Goal: Task Accomplishment & Management: Use online tool/utility

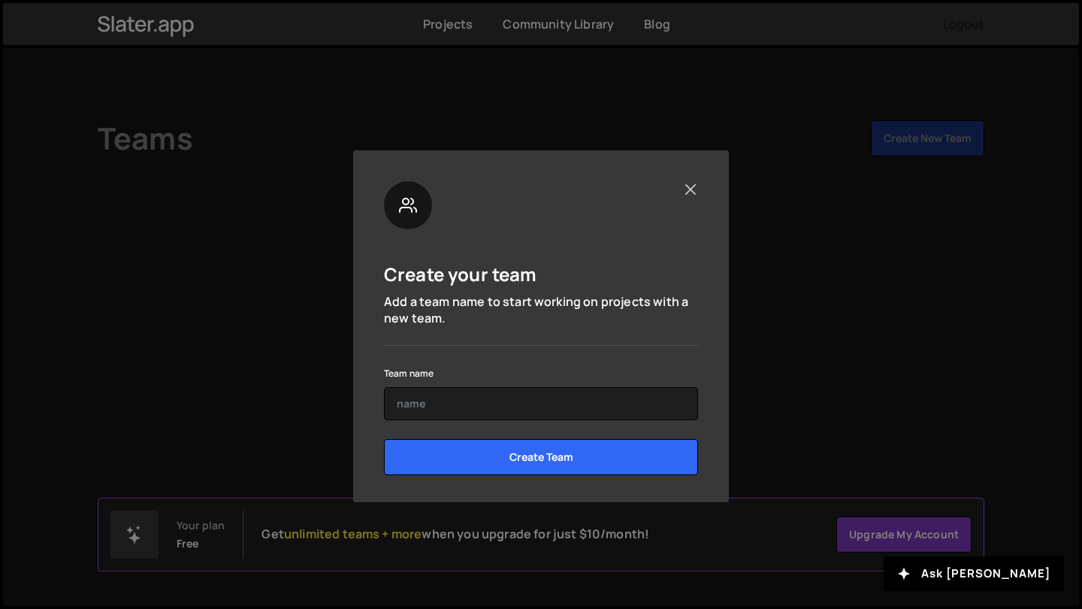
click at [687, 191] on button "Close" at bounding box center [690, 189] width 16 height 16
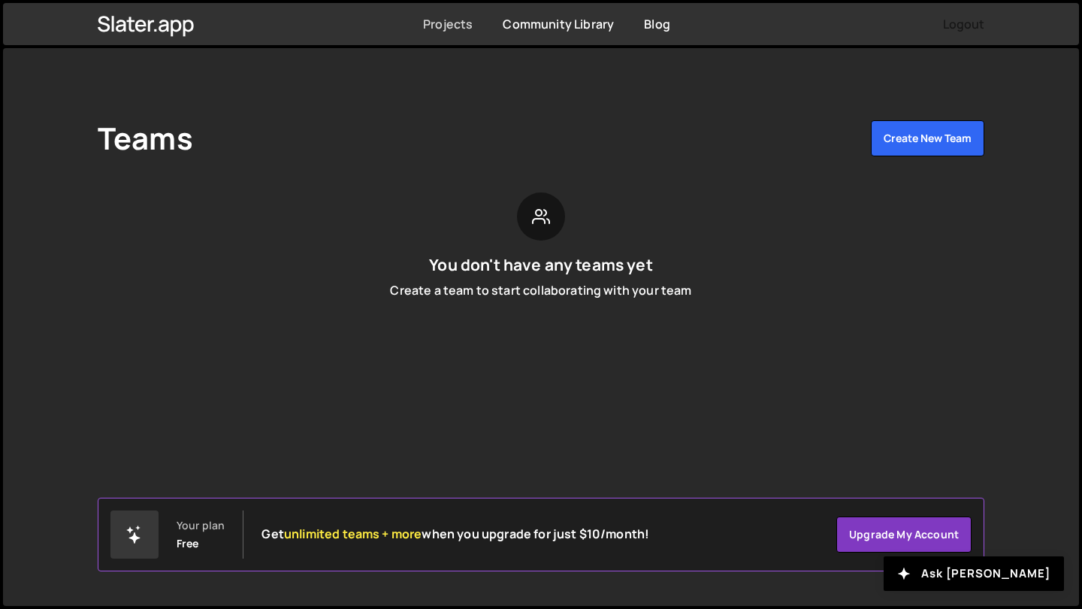
click at [443, 29] on link "Projects" at bounding box center [448, 24] width 50 height 17
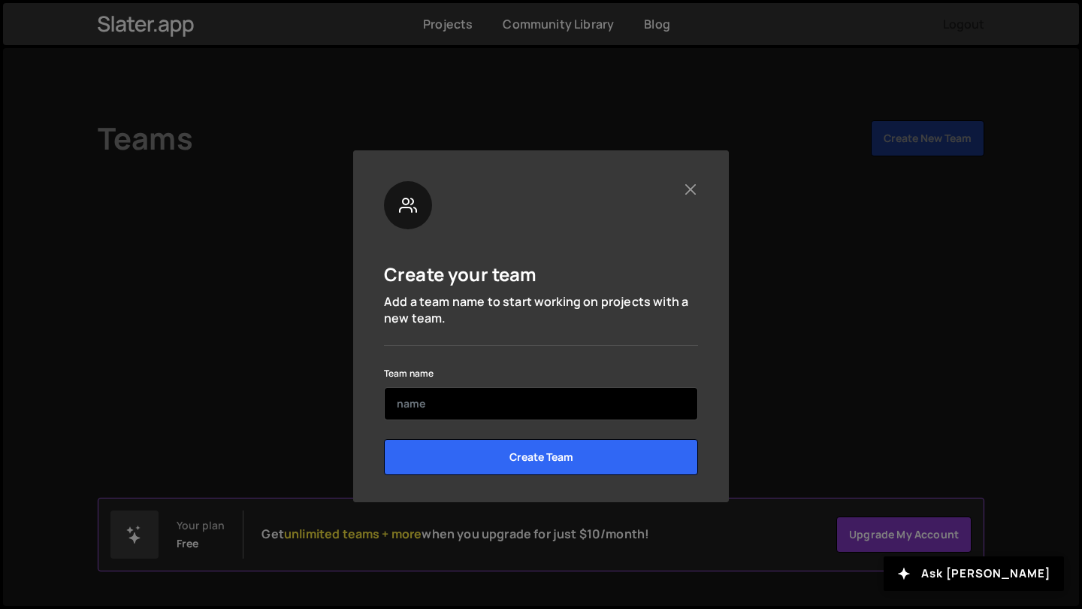
click at [461, 411] on input "text" at bounding box center [541, 403] width 314 height 33
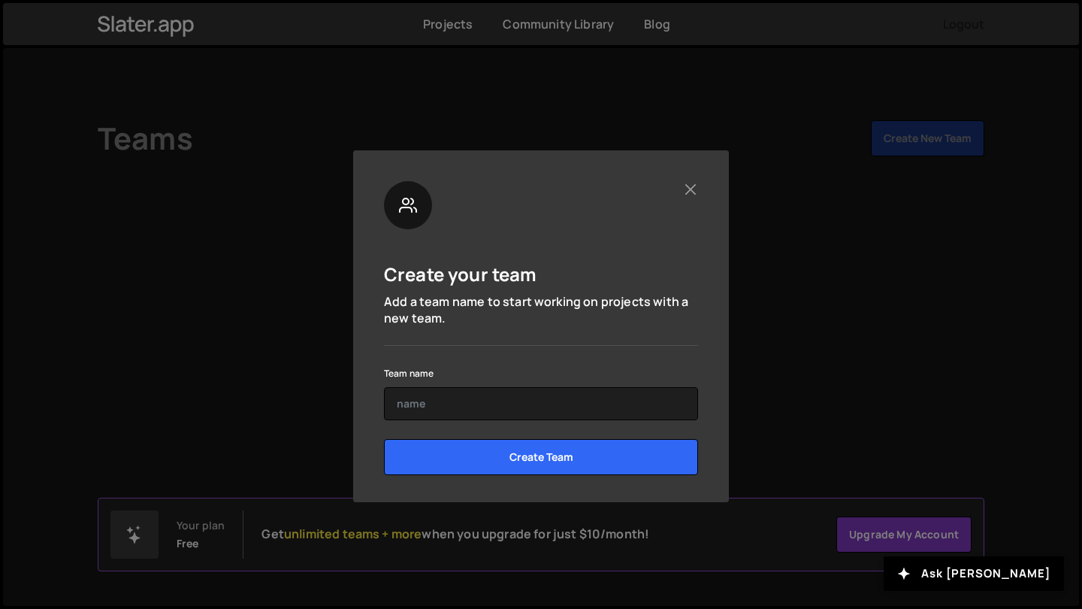
click at [702, 177] on div "Create your team Add a team name to start working on projects with a new team. …" at bounding box center [541, 326] width 376 height 352
click at [171, 27] on div "Create your team Add a team name to start working on projects with a new team. …" at bounding box center [541, 304] width 1082 height 609
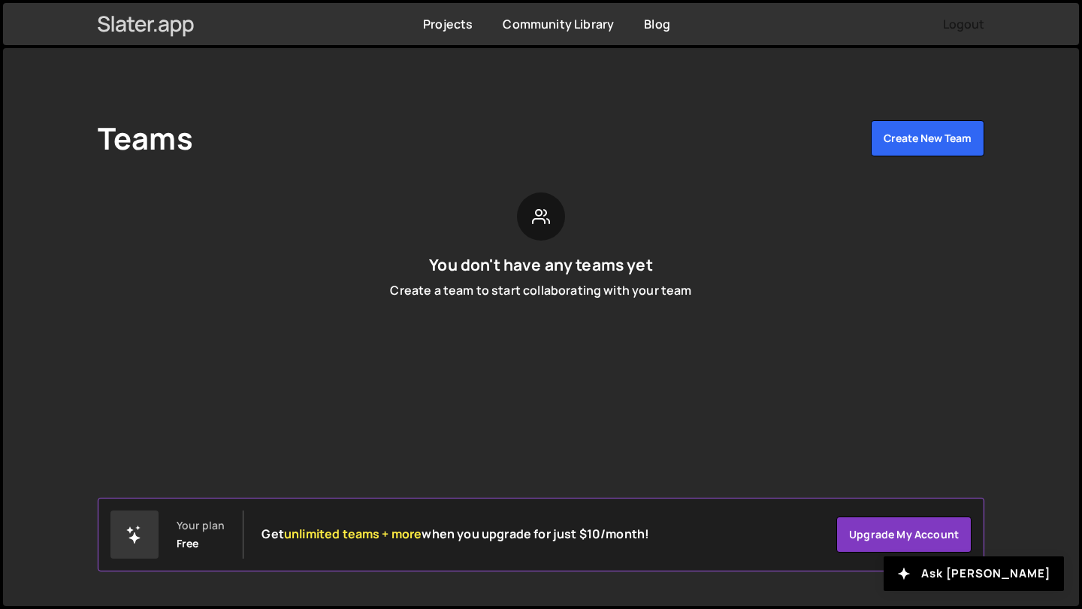
click at [128, 32] on icon at bounding box center [146, 24] width 97 height 26
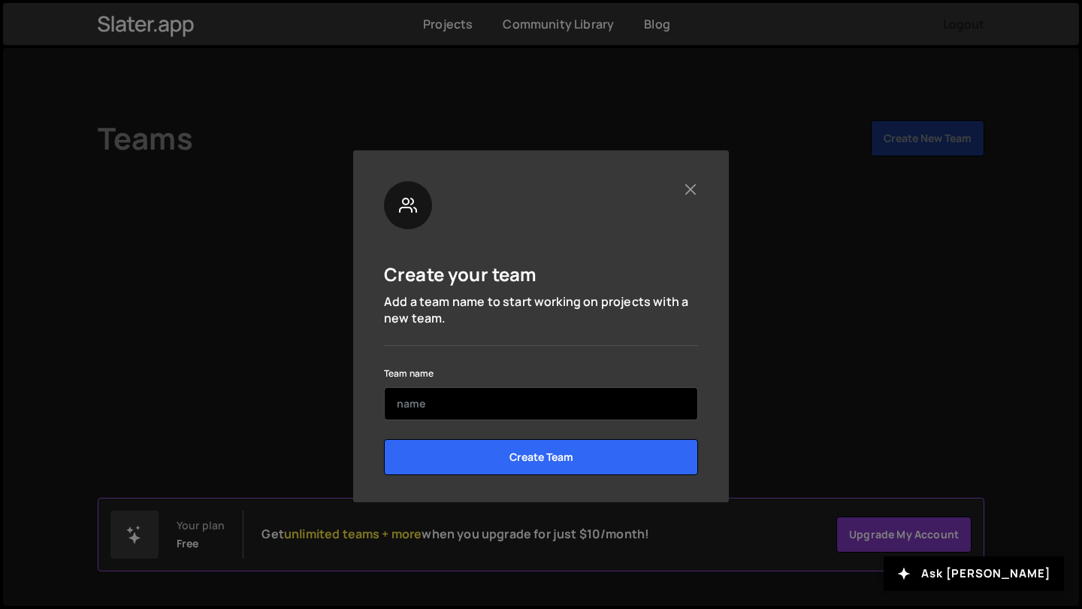
click at [513, 412] on input "text" at bounding box center [541, 403] width 314 height 33
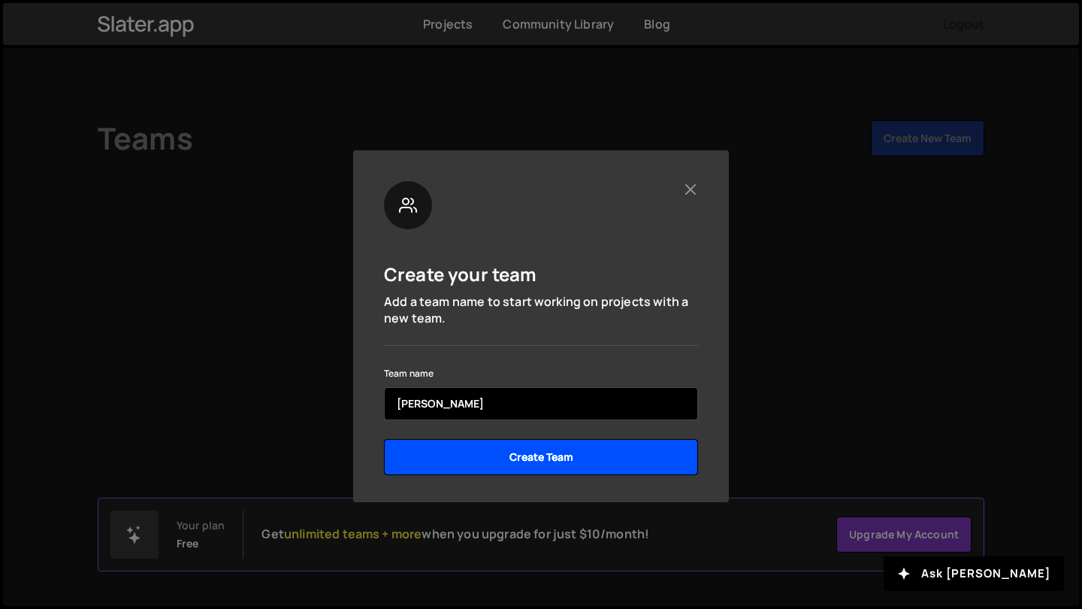
type input "Franck"
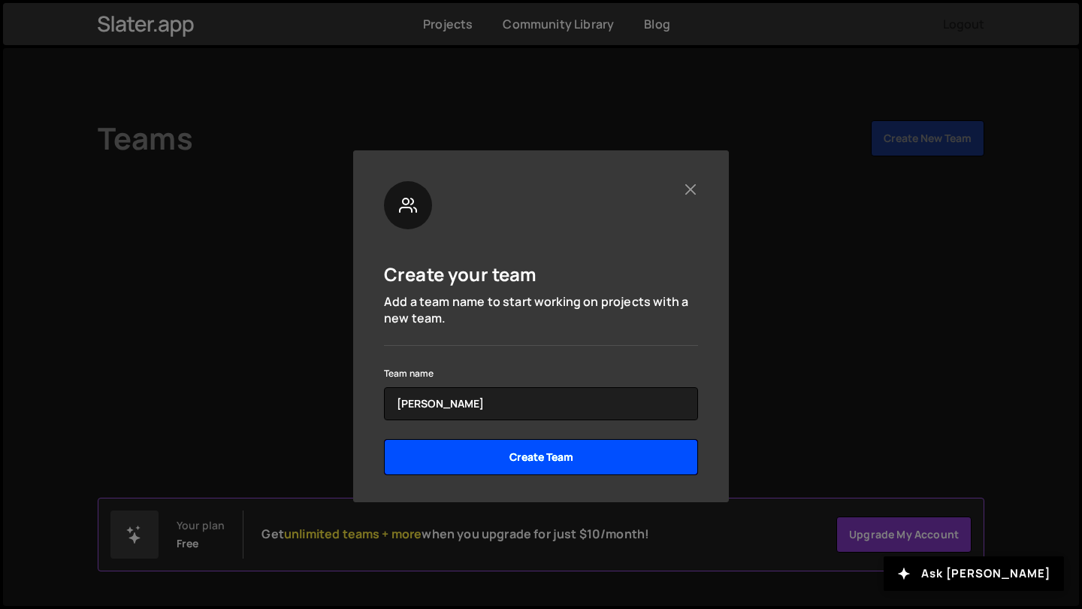
click at [563, 457] on input "Create Team" at bounding box center [541, 457] width 314 height 36
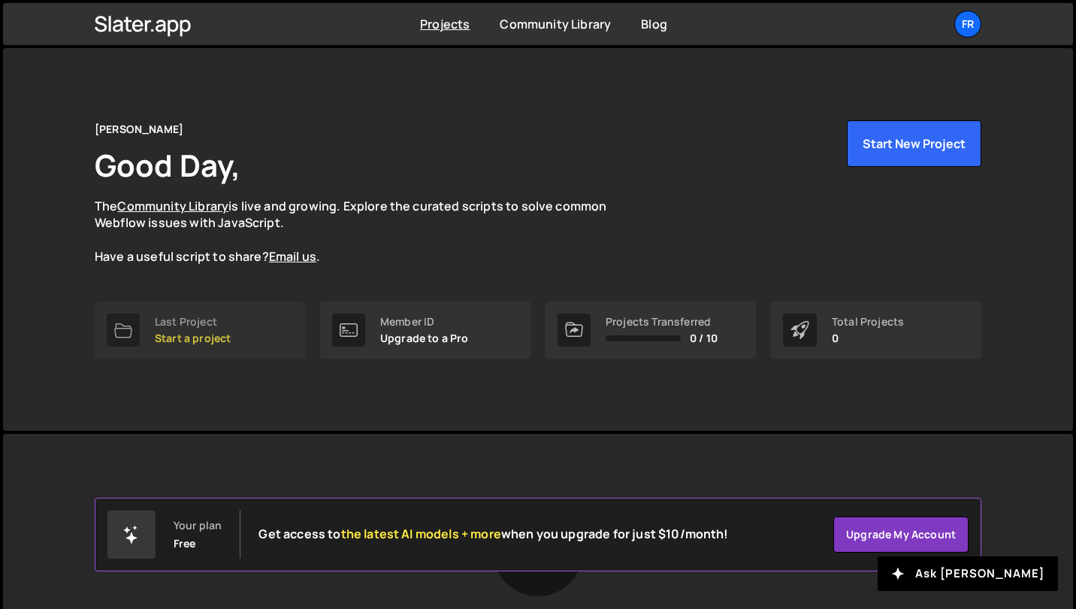
click at [216, 332] on p "Start a project" at bounding box center [193, 338] width 76 height 12
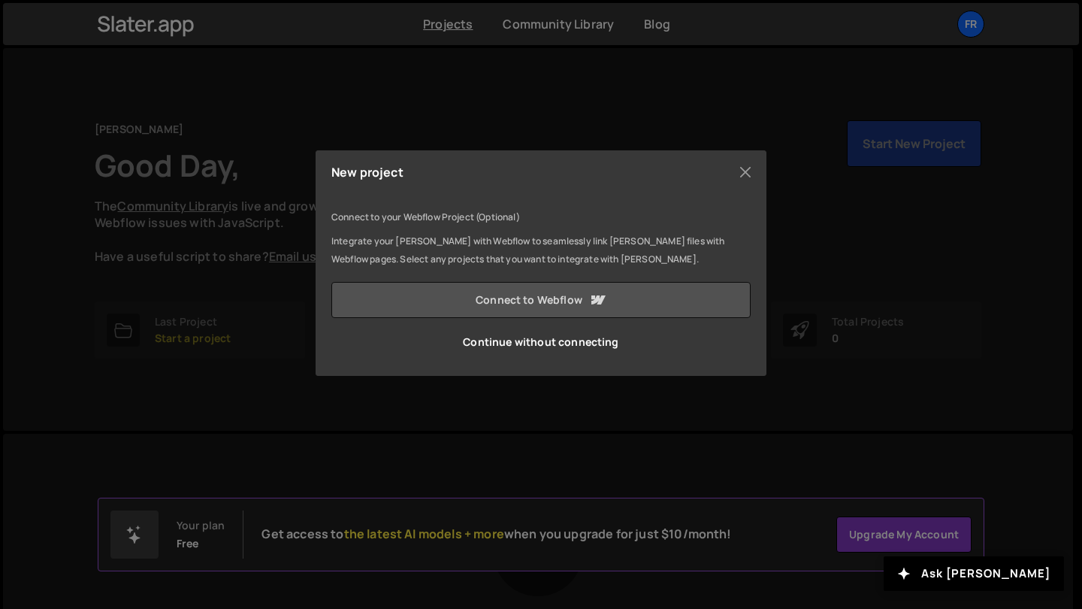
click at [539, 305] on link "Connect to Webflow" at bounding box center [540, 300] width 419 height 36
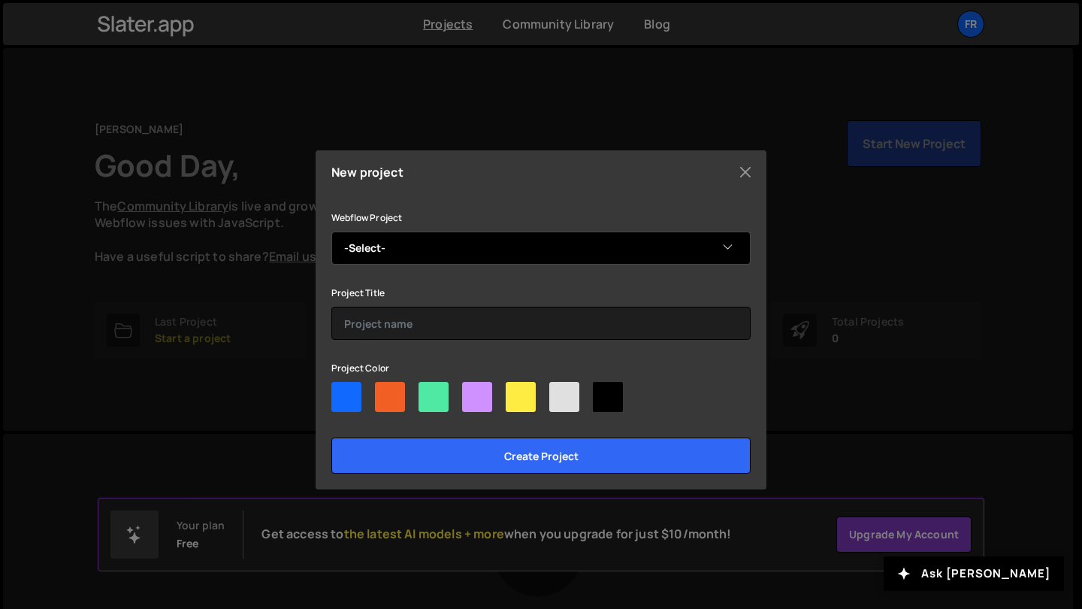
select select "6895049c840a0b242a9c9bf8"
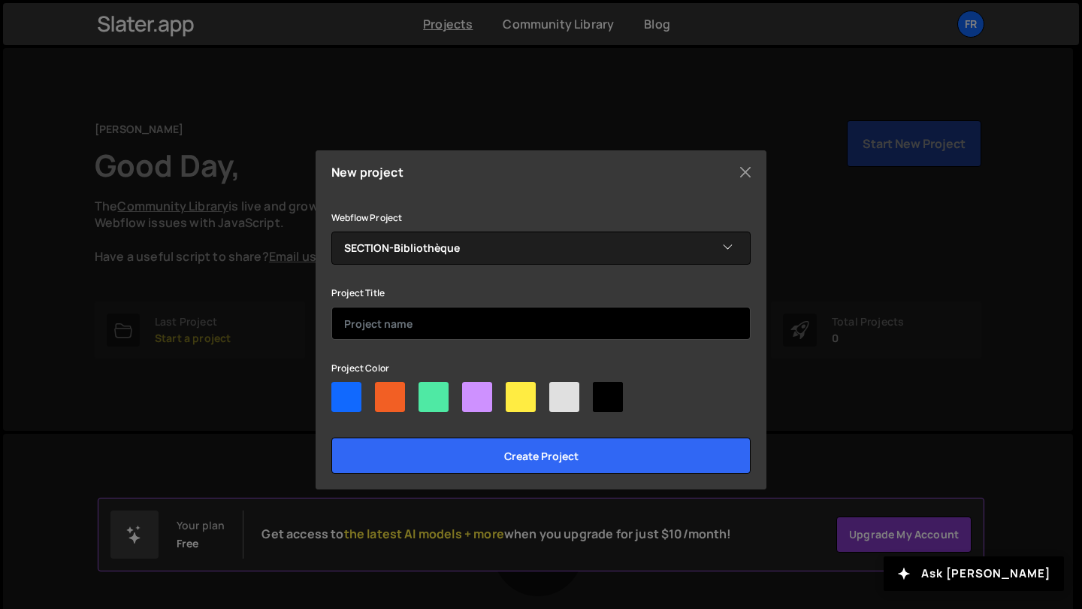
click at [492, 322] on input "text" at bounding box center [540, 323] width 419 height 33
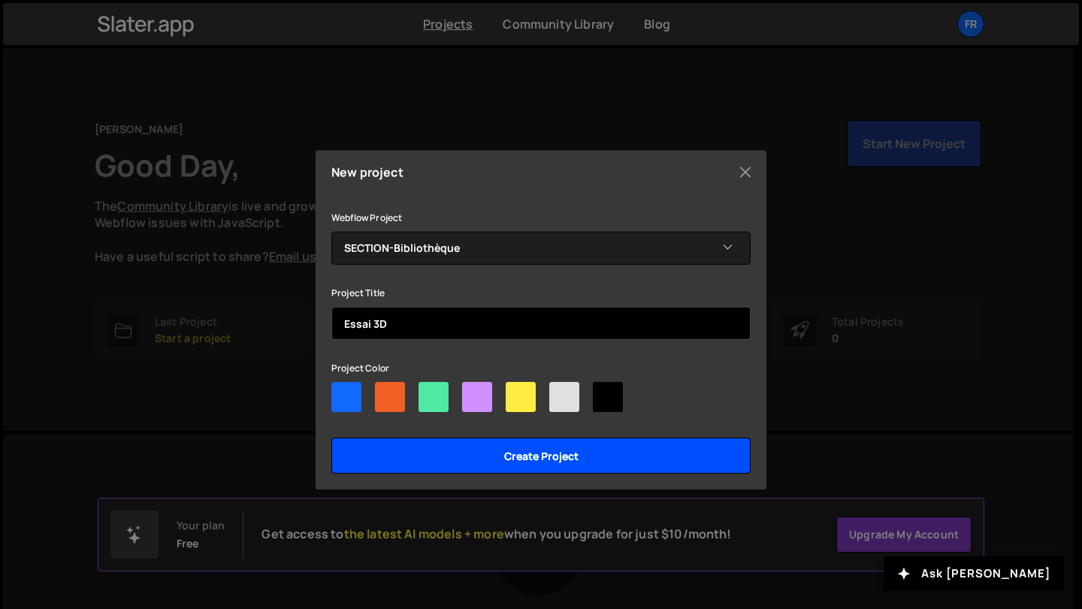
type input "Essai 3D"
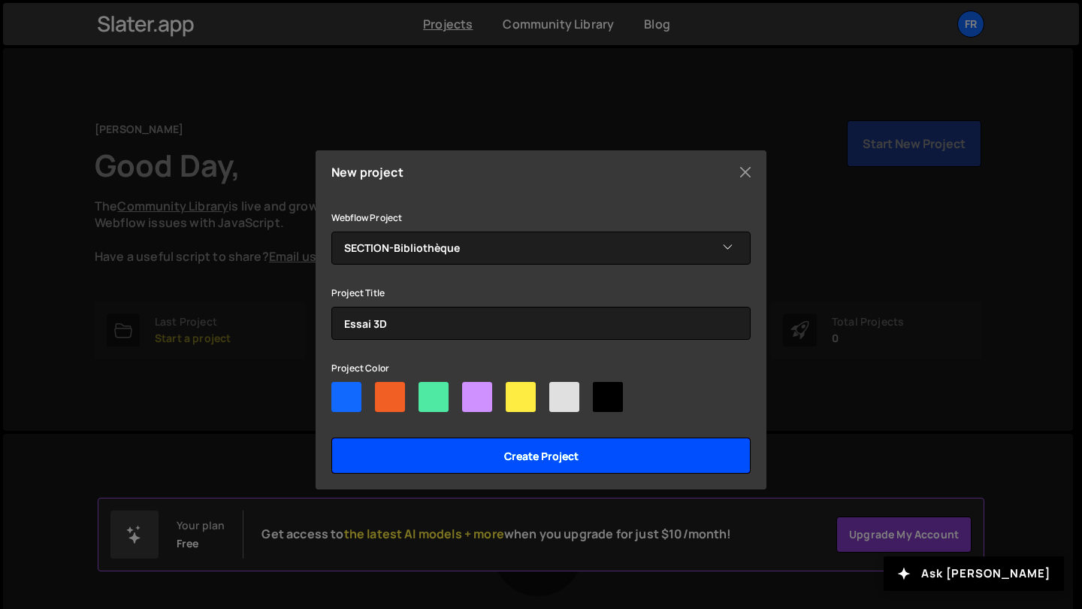
click at [459, 453] on input "Create project" at bounding box center [540, 455] width 419 height 36
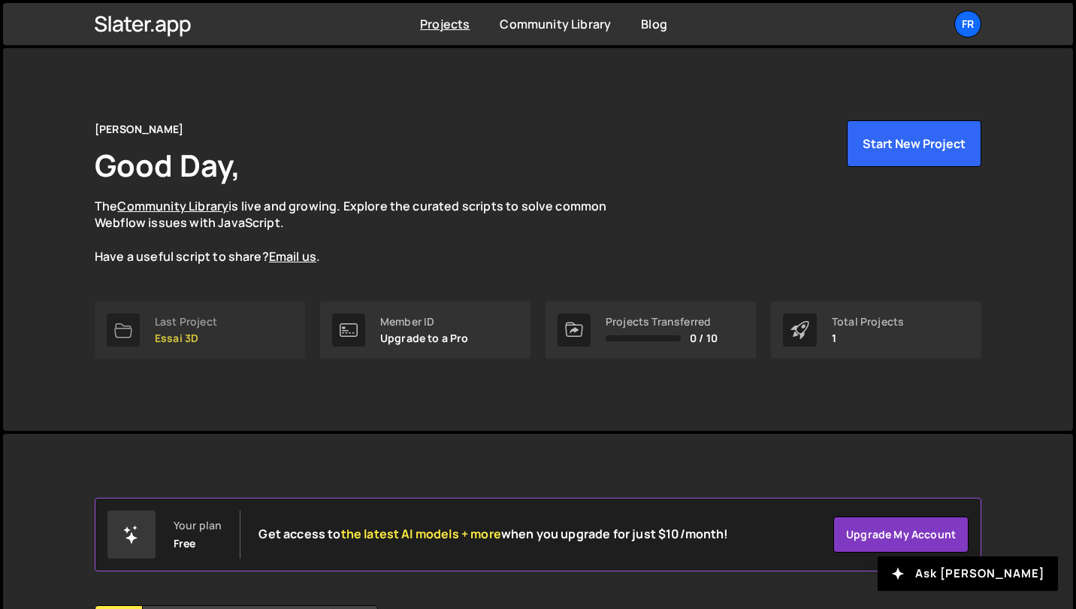
click at [180, 335] on p "Essai 3D" at bounding box center [186, 338] width 62 height 12
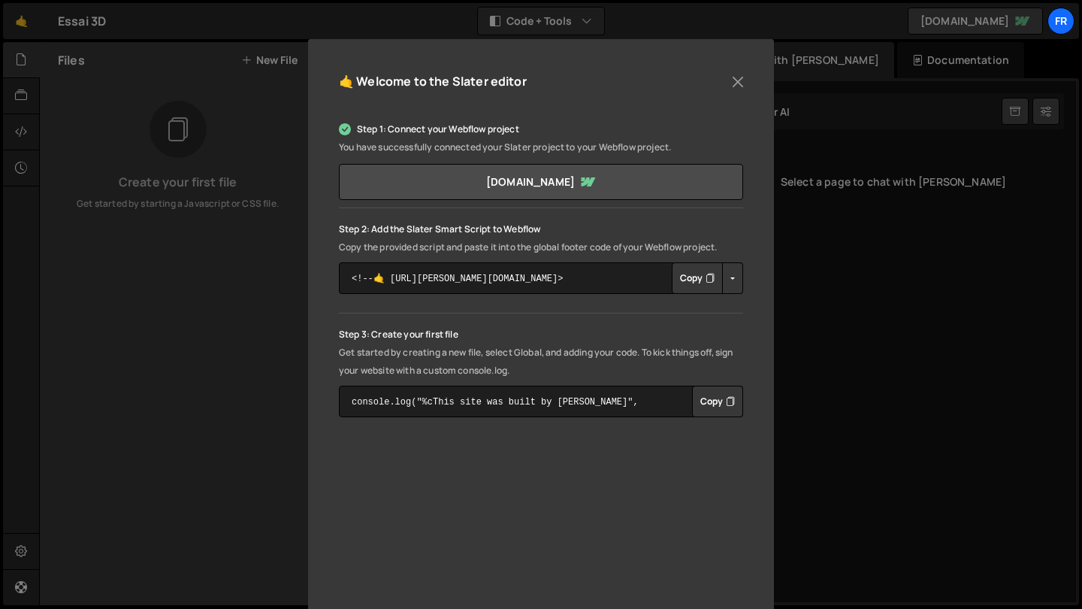
scroll to position [124, 0]
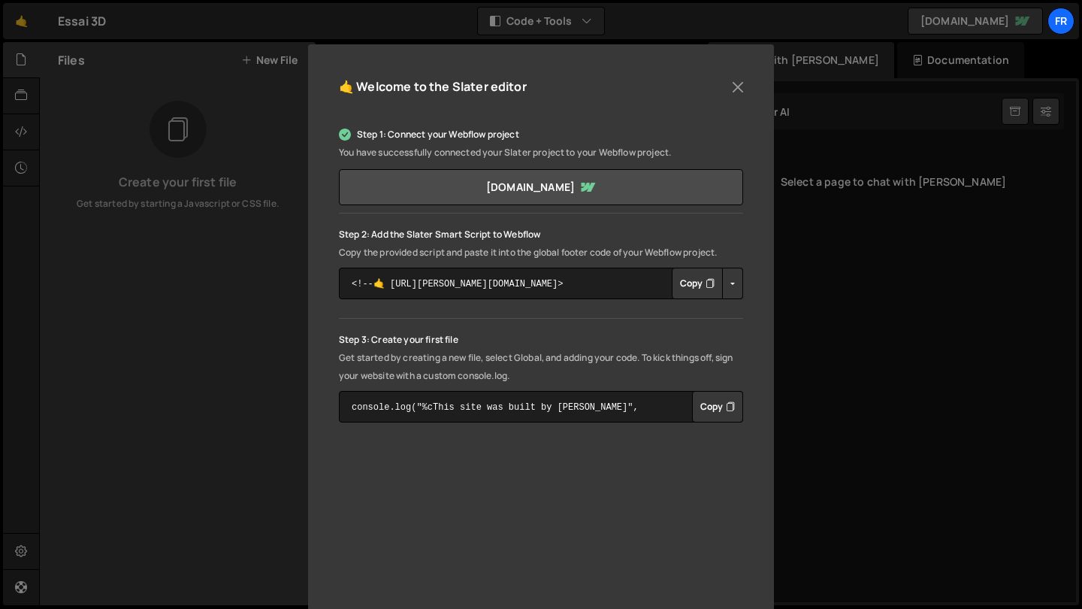
click at [693, 290] on button "Copy" at bounding box center [697, 283] width 51 height 32
click at [654, 186] on link "[DOMAIN_NAME]" at bounding box center [541, 187] width 404 height 36
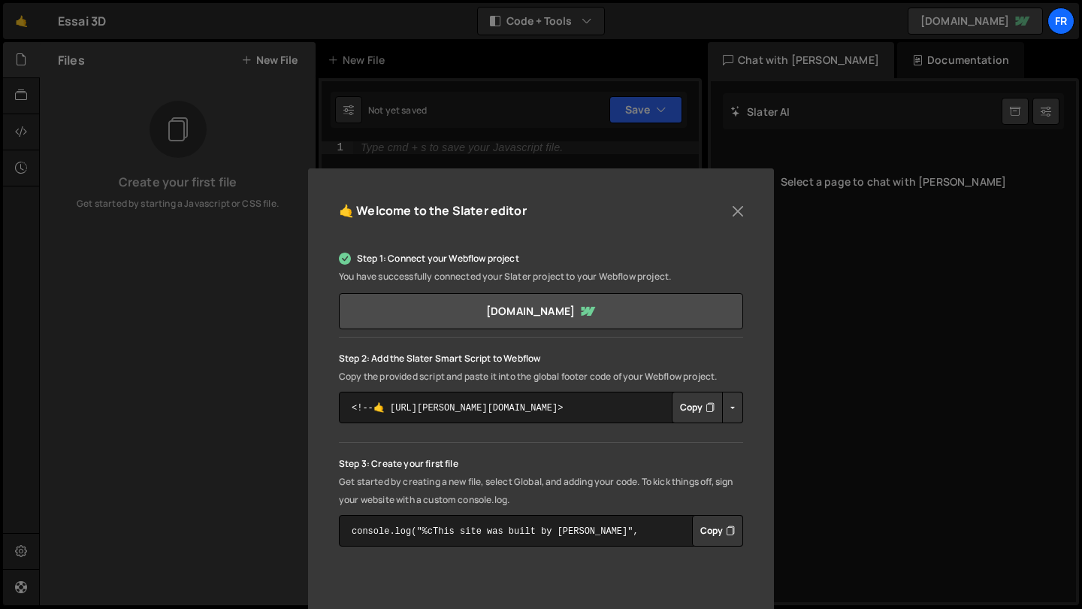
scroll to position [0, 0]
click at [746, 215] on div "🤙 Welcome to the Slater editor Step 1: Connect your Webflow project You have su…" at bounding box center [541, 501] width 466 height 666
click at [737, 215] on button "Close" at bounding box center [738, 211] width 23 height 23
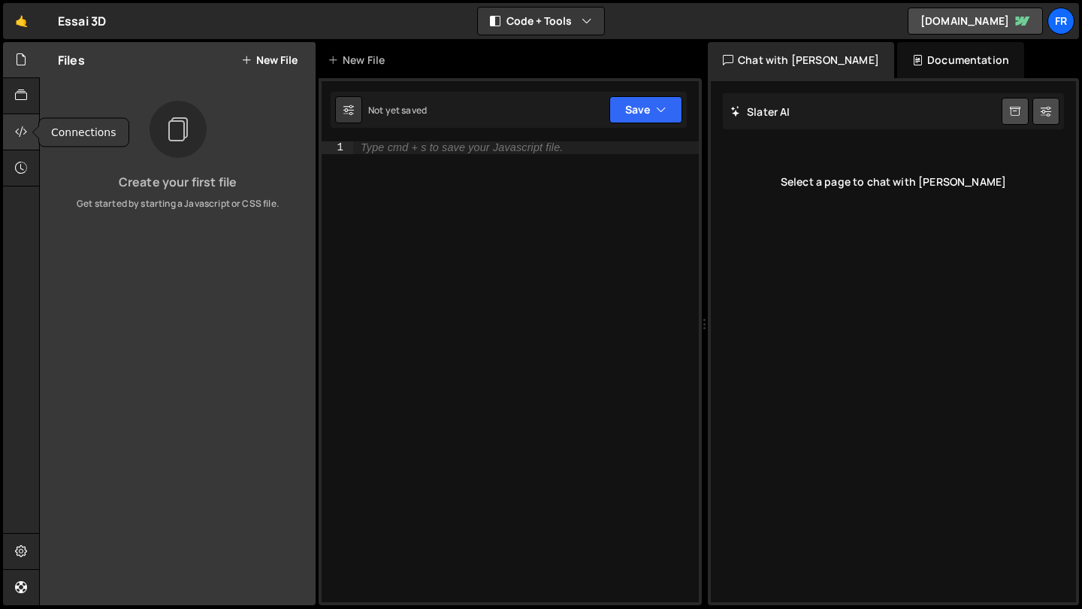
click at [17, 134] on icon at bounding box center [21, 131] width 12 height 17
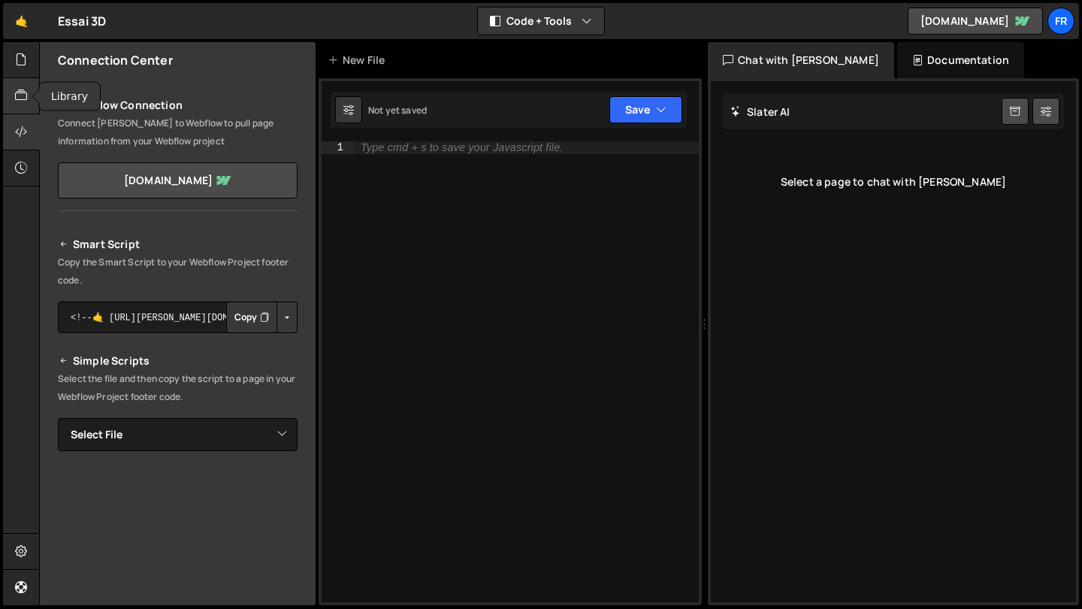
click at [14, 91] on div at bounding box center [21, 96] width 37 height 36
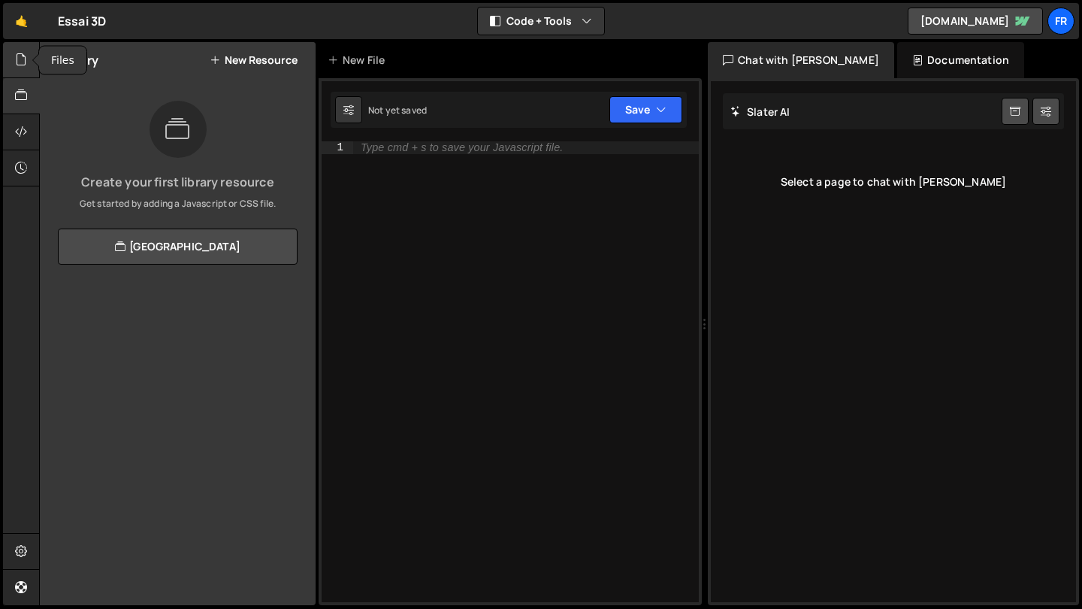
click at [14, 65] on div at bounding box center [21, 60] width 37 height 36
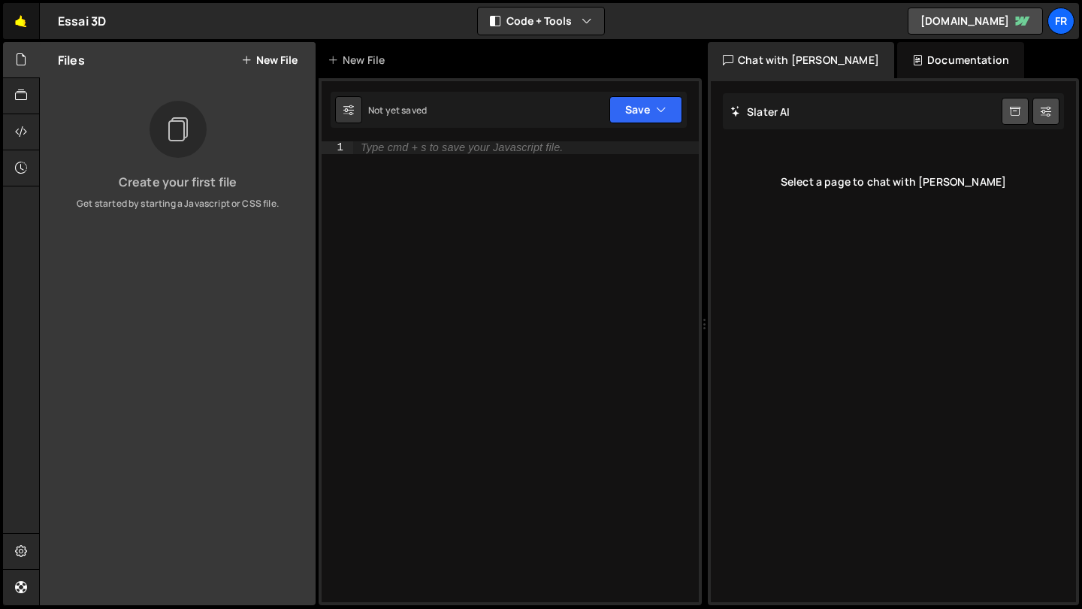
click at [15, 21] on link "🤙" at bounding box center [21, 21] width 37 height 36
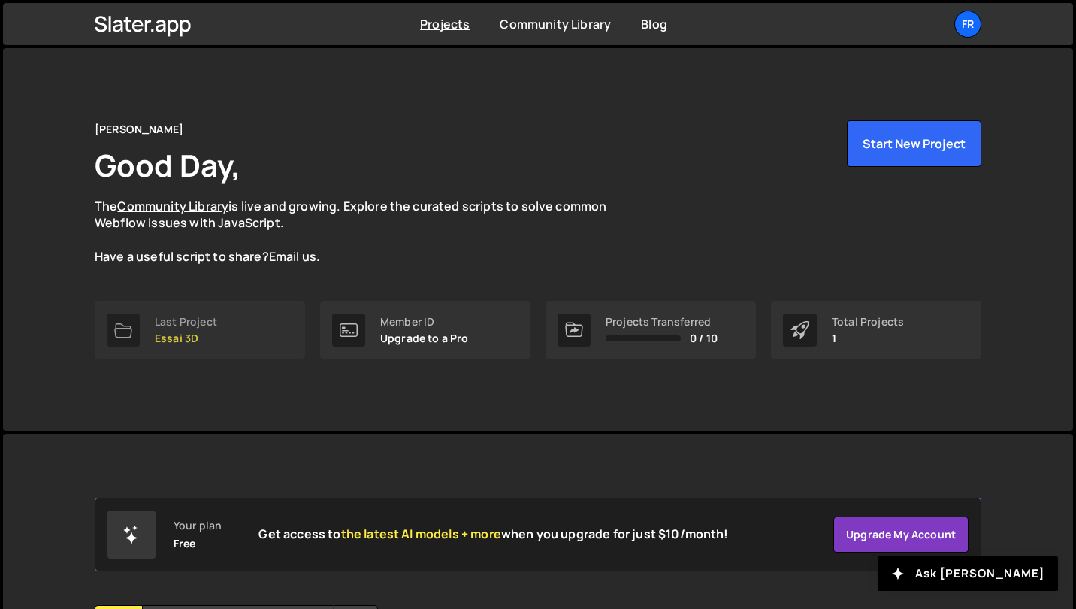
click at [225, 335] on link "Last Project Essai 3D" at bounding box center [200, 329] width 210 height 57
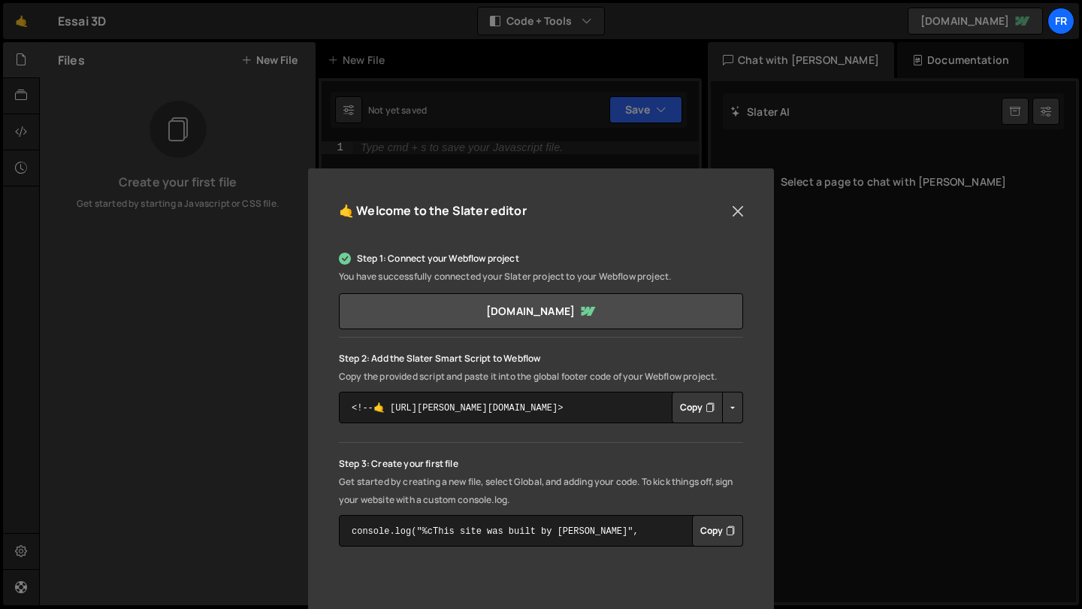
click at [733, 203] on button "Close" at bounding box center [738, 211] width 23 height 23
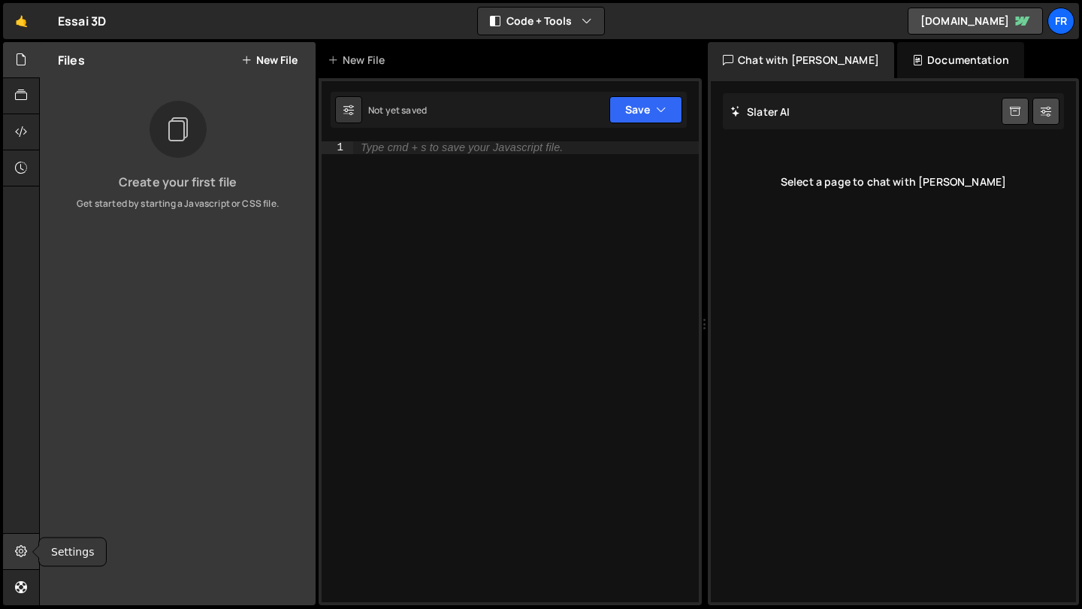
click at [19, 548] on icon at bounding box center [21, 550] width 12 height 17
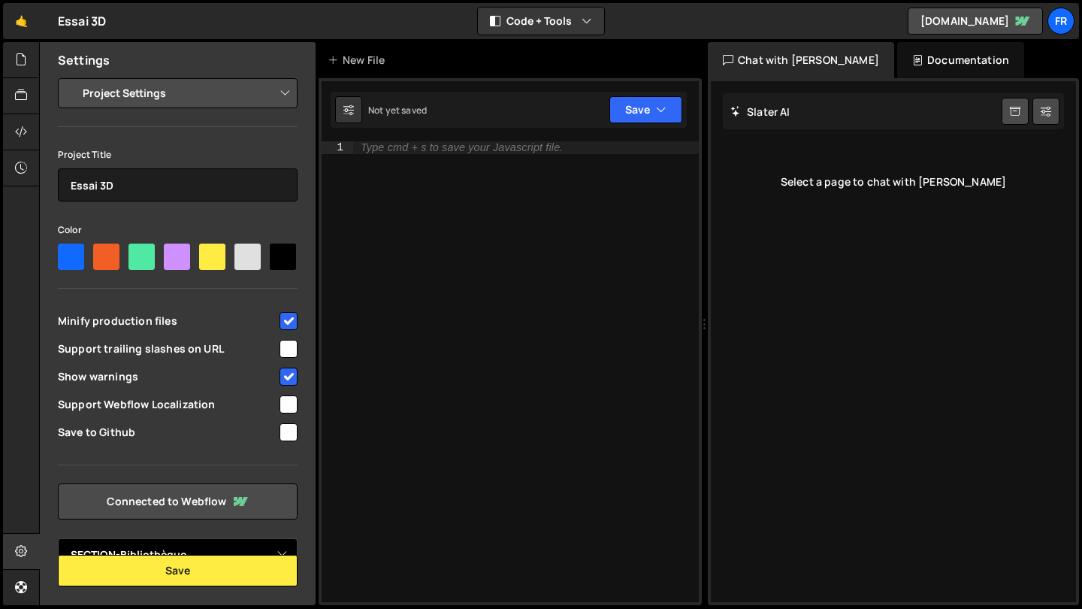
select select "68187396e74b0e7c5e4c5e66"
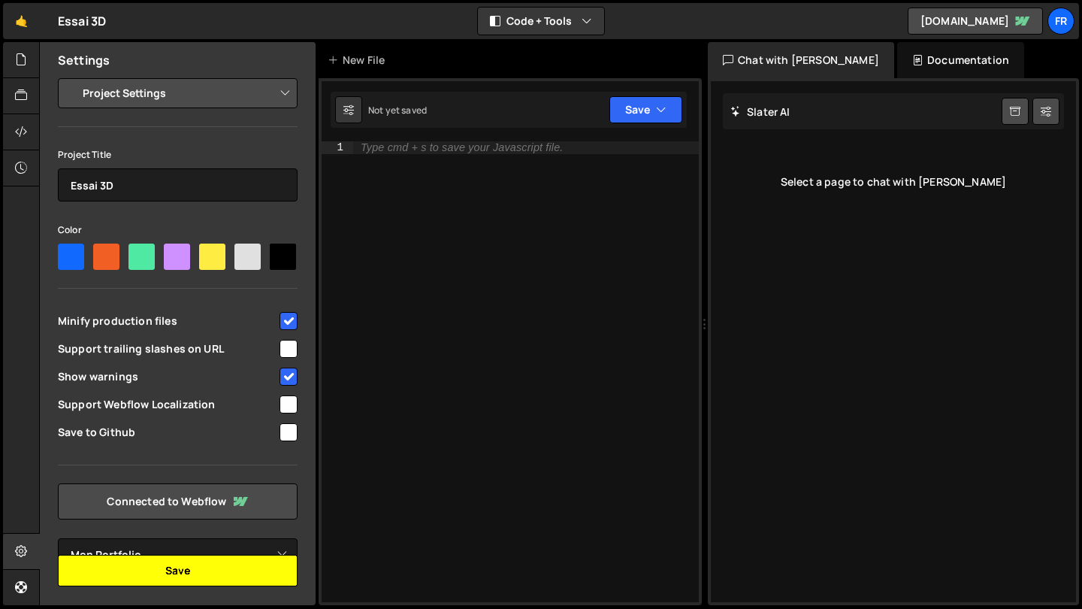
click at [185, 569] on button "Save" at bounding box center [178, 570] width 240 height 32
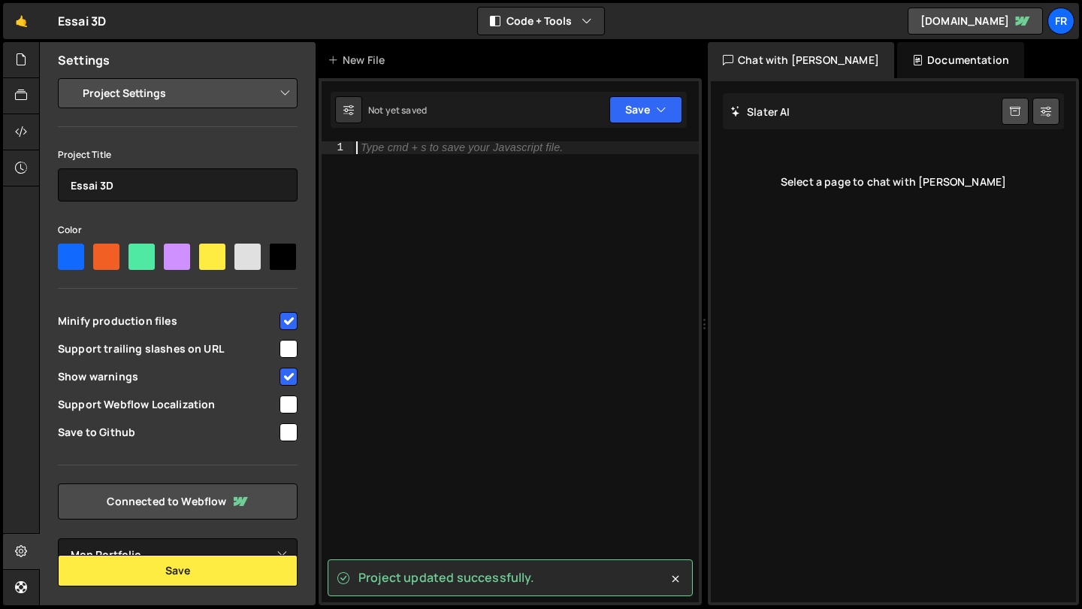
click at [389, 226] on div "Type cmd + s to save your Javascript file." at bounding box center [526, 384] width 346 height 486
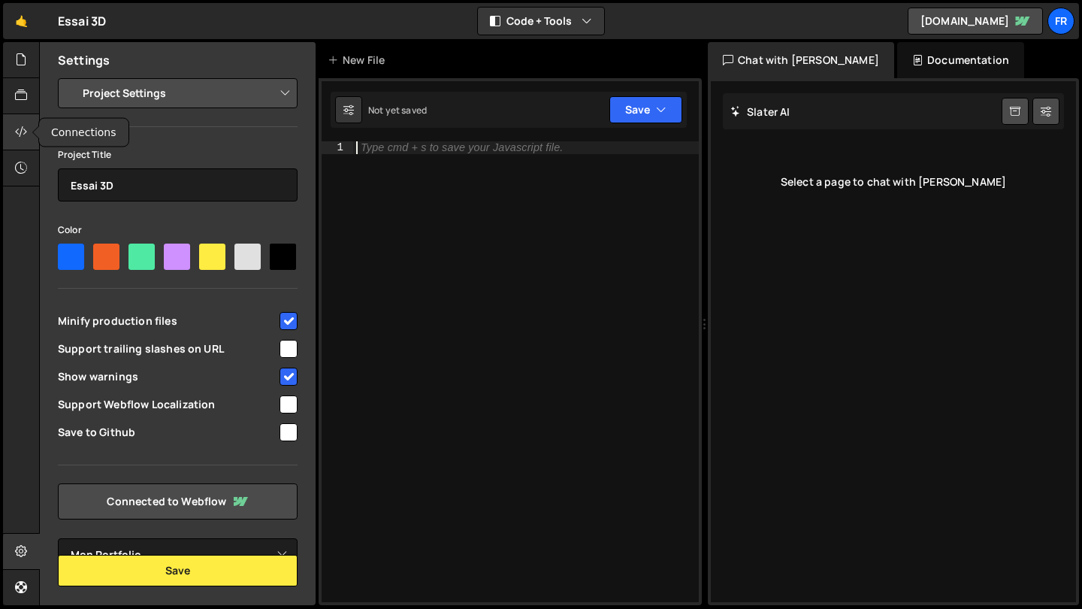
click at [23, 129] on icon at bounding box center [21, 131] width 12 height 17
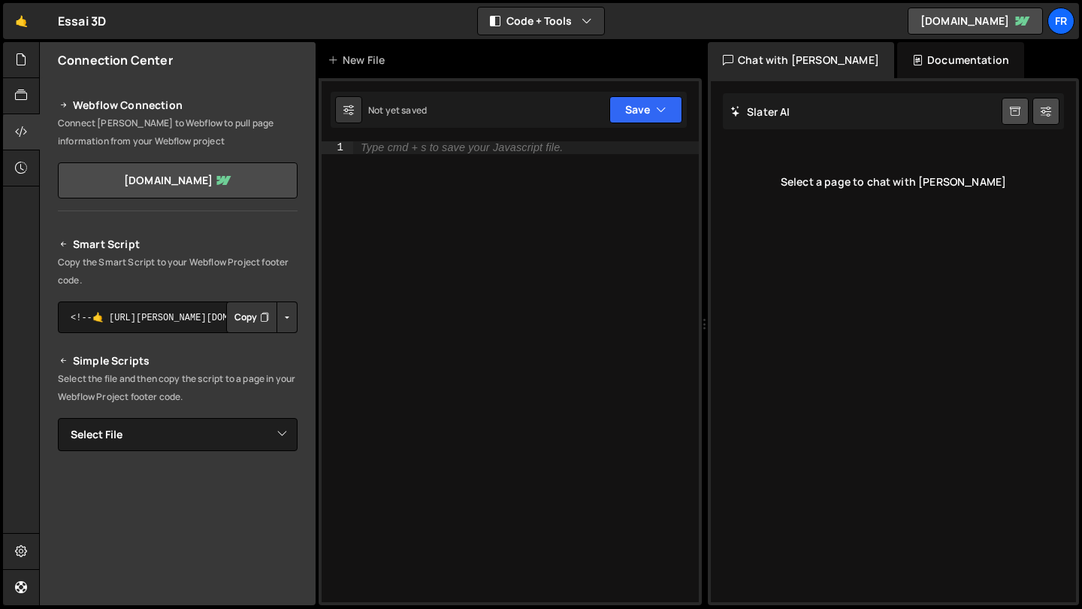
click at [245, 316] on button "Copy" at bounding box center [251, 317] width 51 height 32
